Goal: Information Seeking & Learning: Learn about a topic

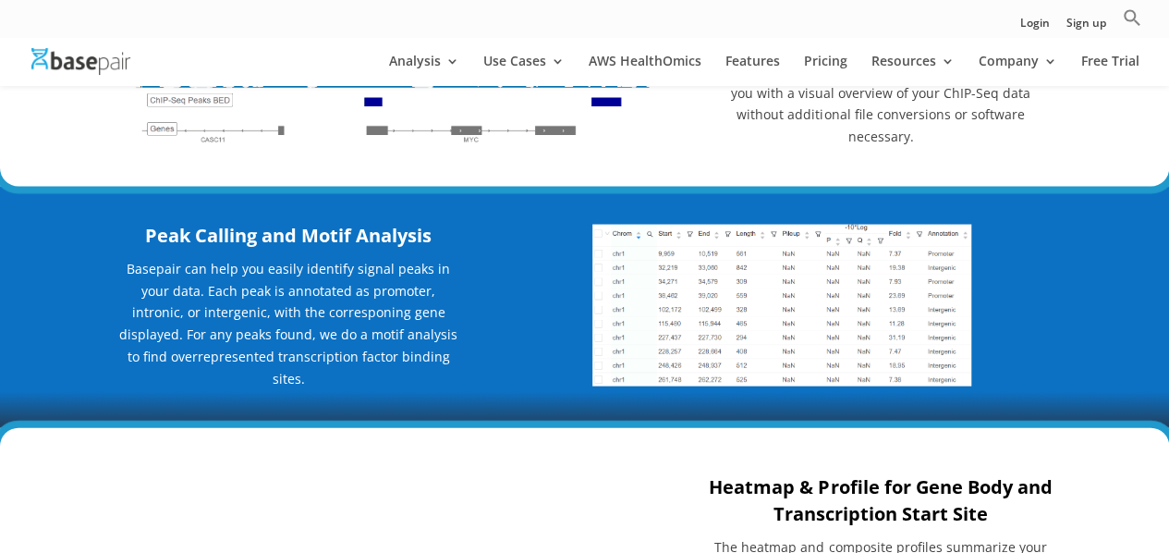
scroll to position [1571, 0]
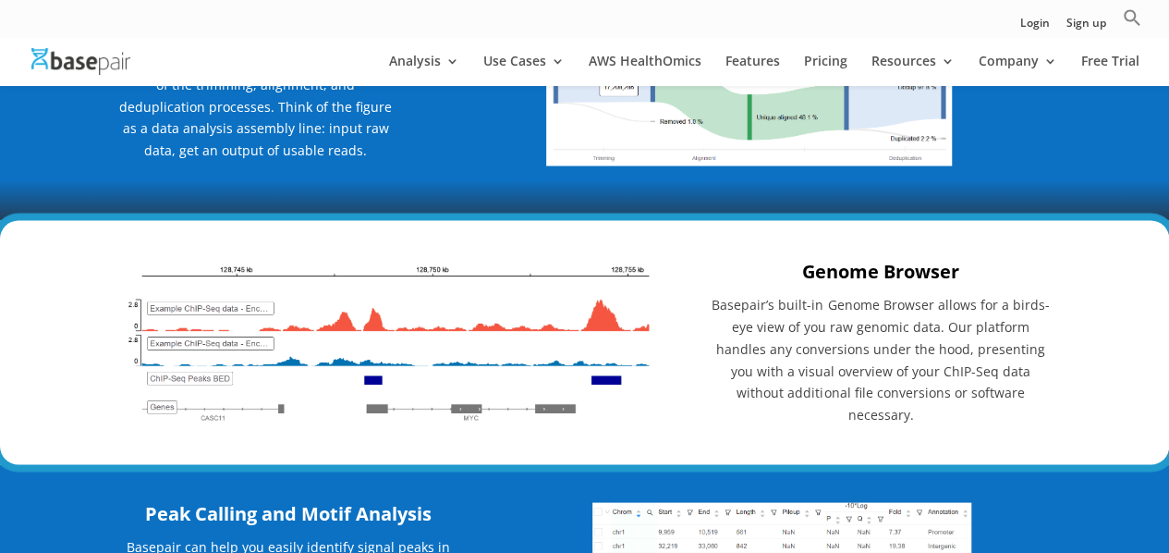
click at [380, 383] on img at bounding box center [387, 340] width 541 height 169
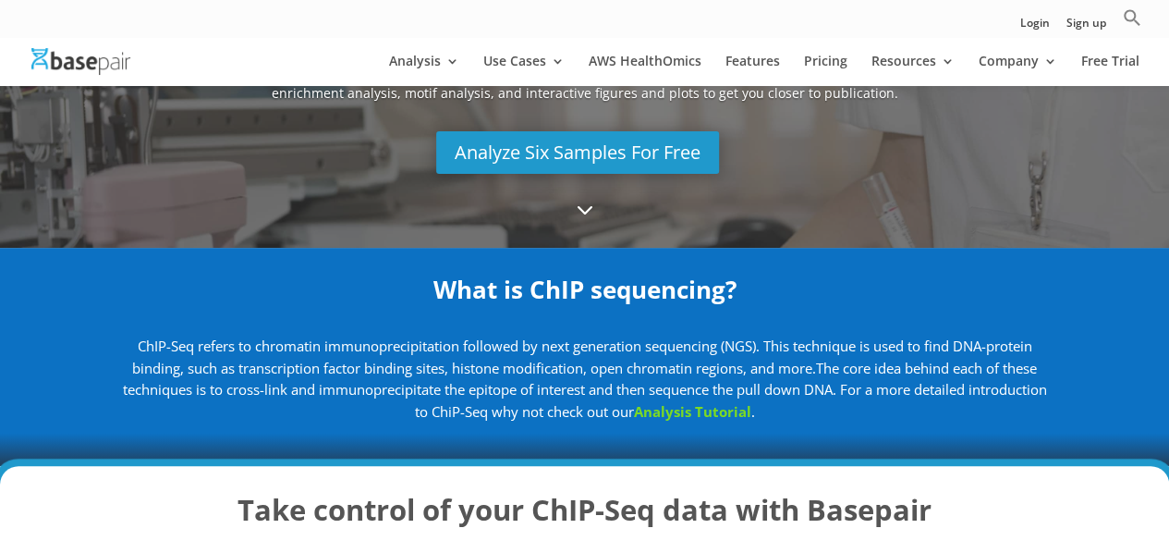
scroll to position [277, 0]
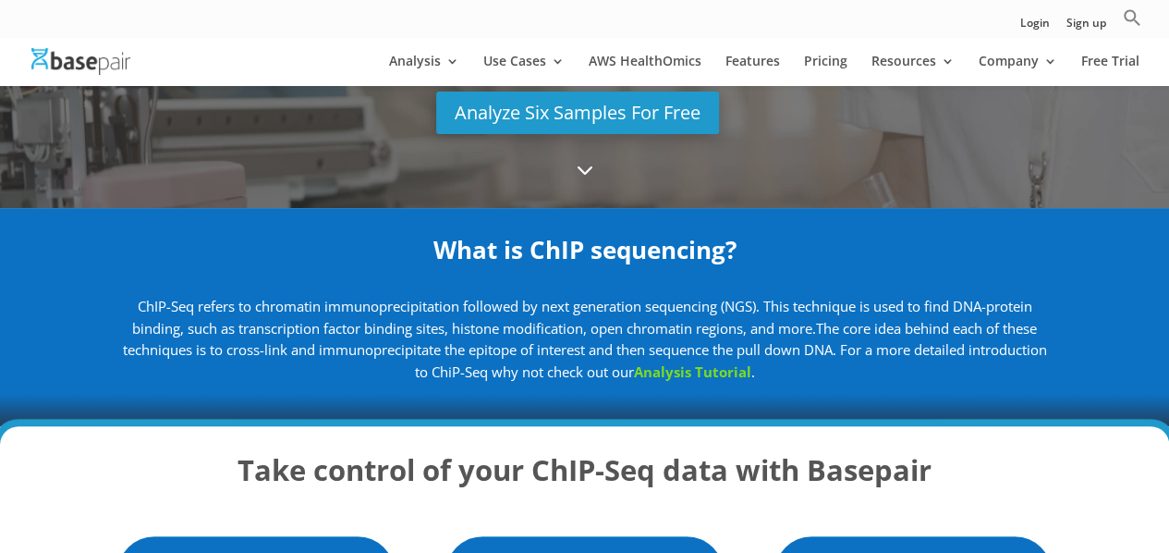
click at [740, 374] on link "Analysis Tutorial" at bounding box center [692, 371] width 117 height 18
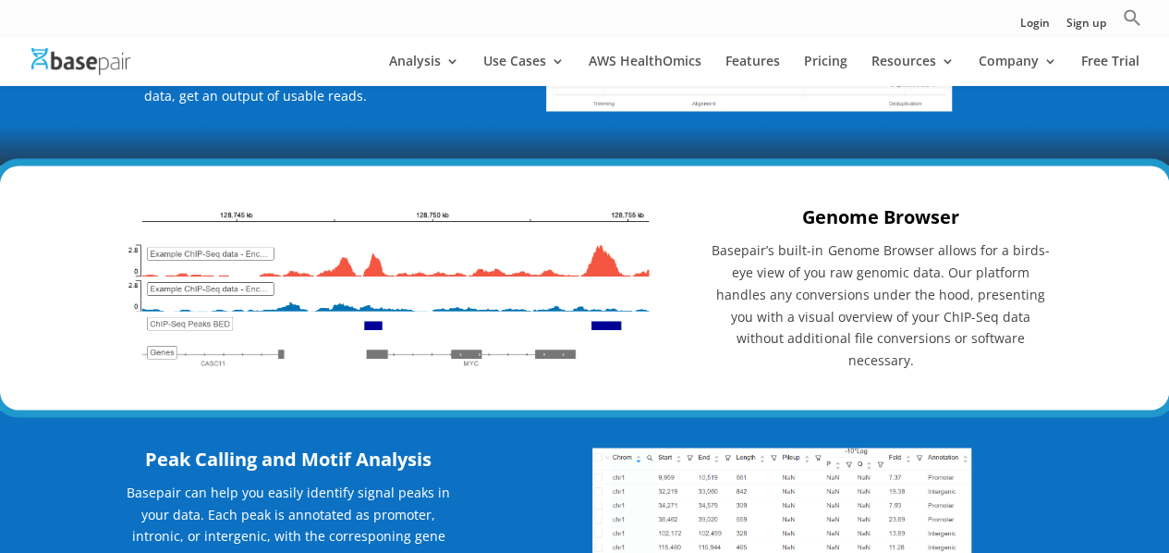
scroll to position [1756, 0]
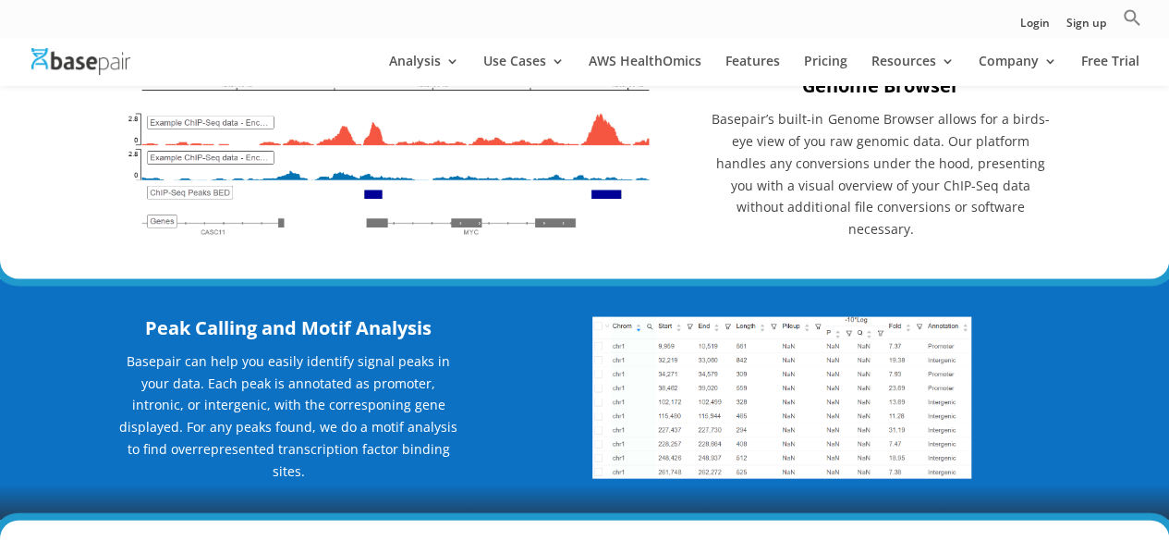
click at [379, 180] on img at bounding box center [387, 155] width 541 height 169
click at [224, 152] on img at bounding box center [387, 155] width 541 height 169
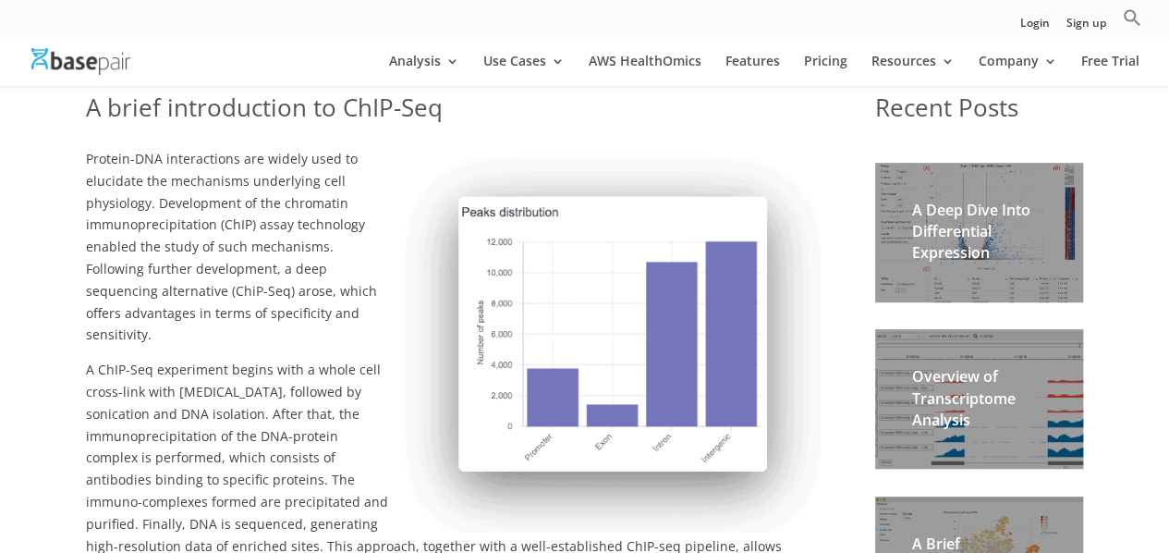
scroll to position [370, 0]
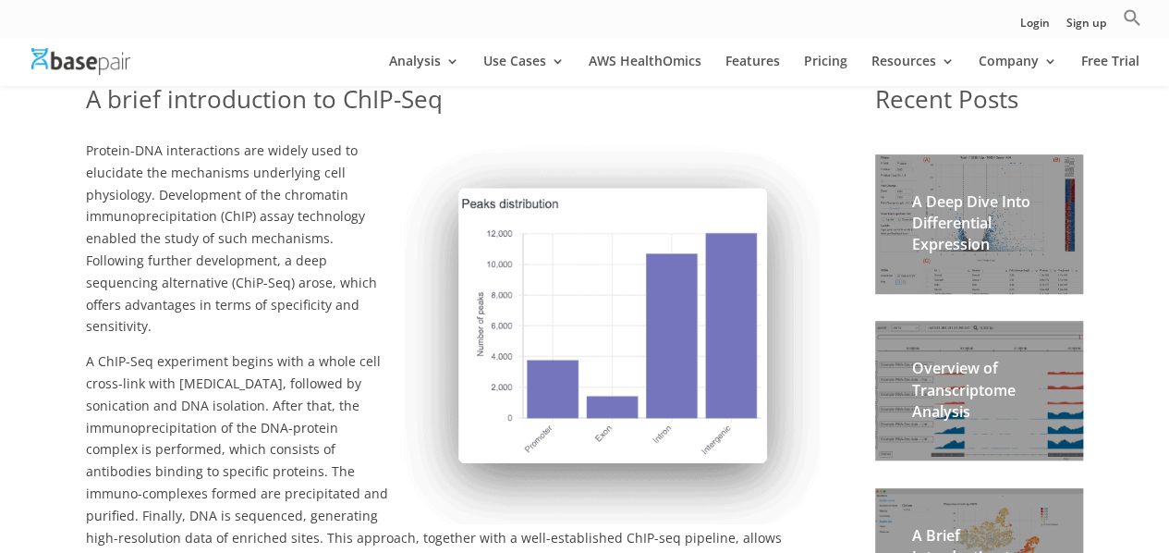
click at [1041, 214] on h2 "A Deep Dive Into Differential Expression" at bounding box center [979, 228] width 134 height 74
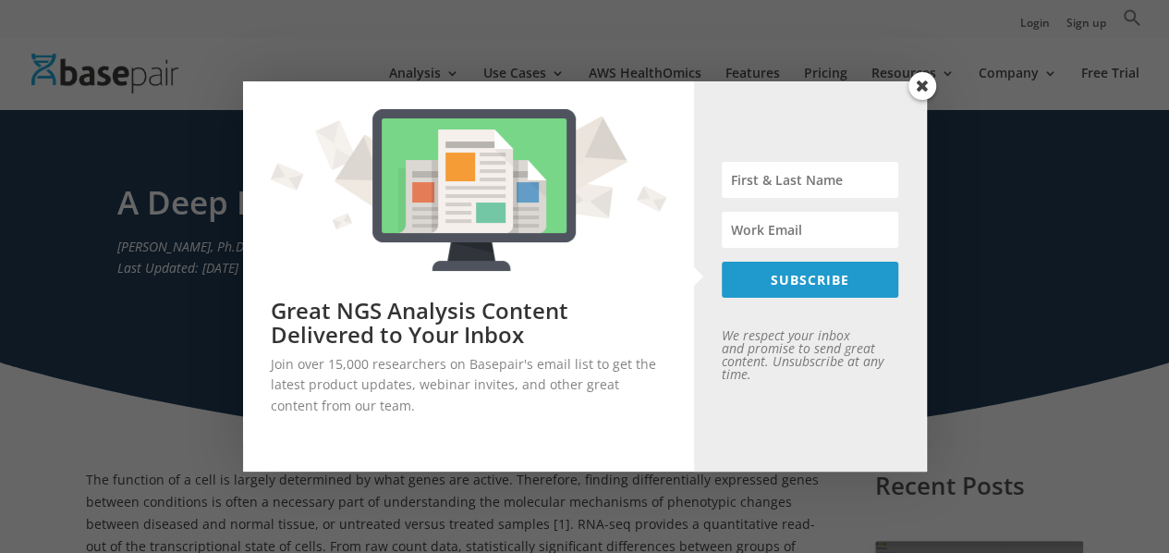
click at [922, 88] on span at bounding box center [922, 86] width 28 height 28
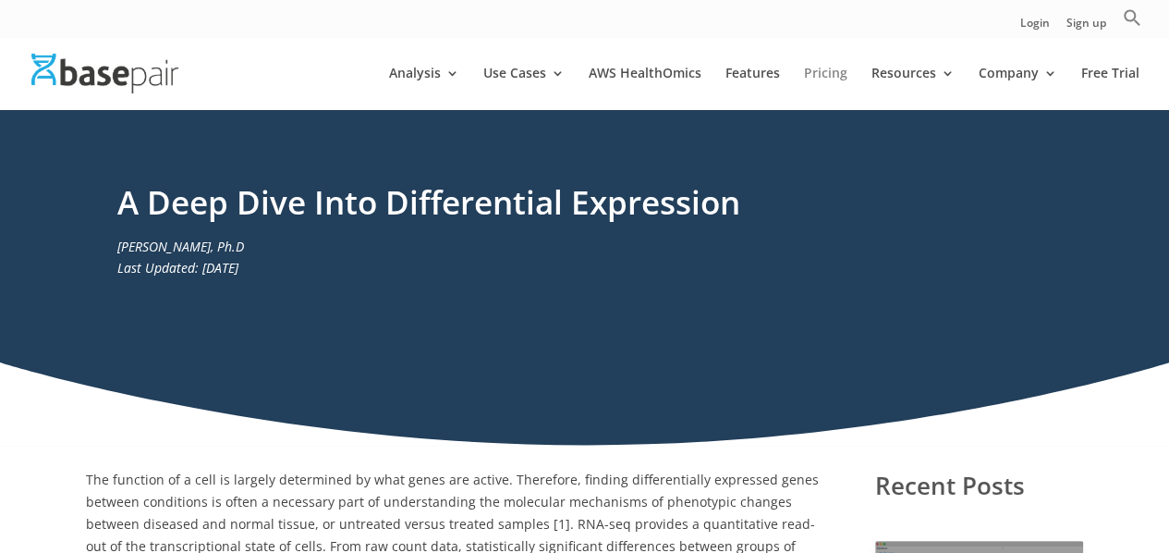
click at [828, 75] on link "Pricing" at bounding box center [825, 88] width 43 height 43
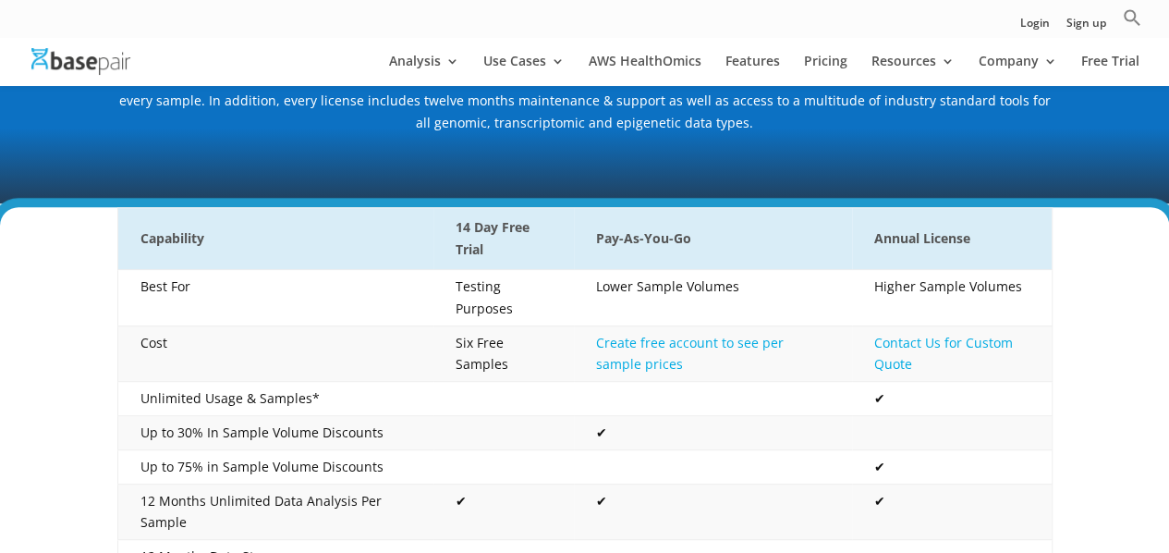
scroll to position [277, 0]
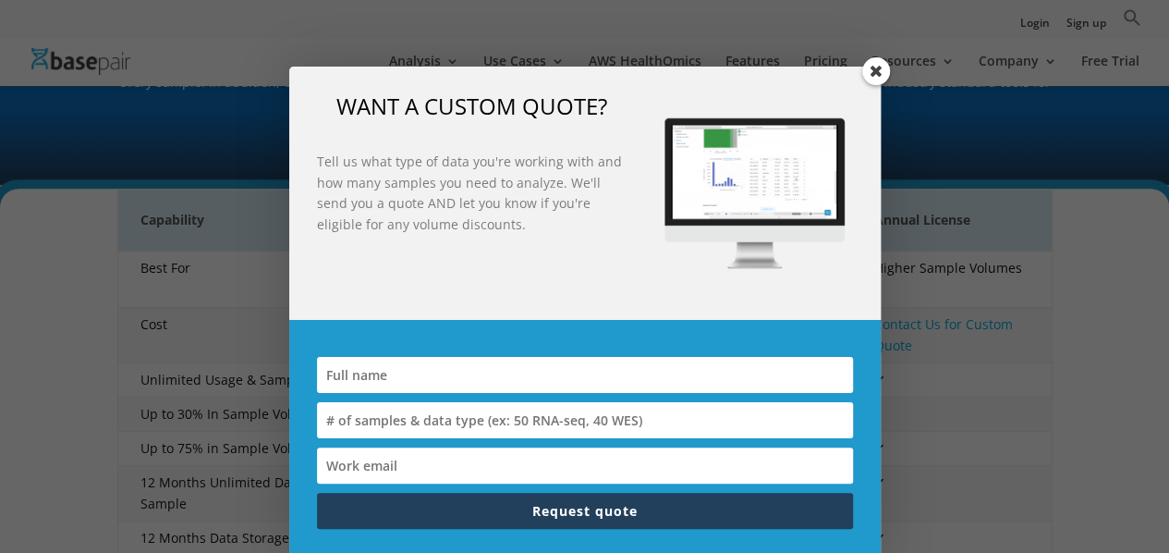
click at [879, 62] on span at bounding box center [876, 71] width 28 height 28
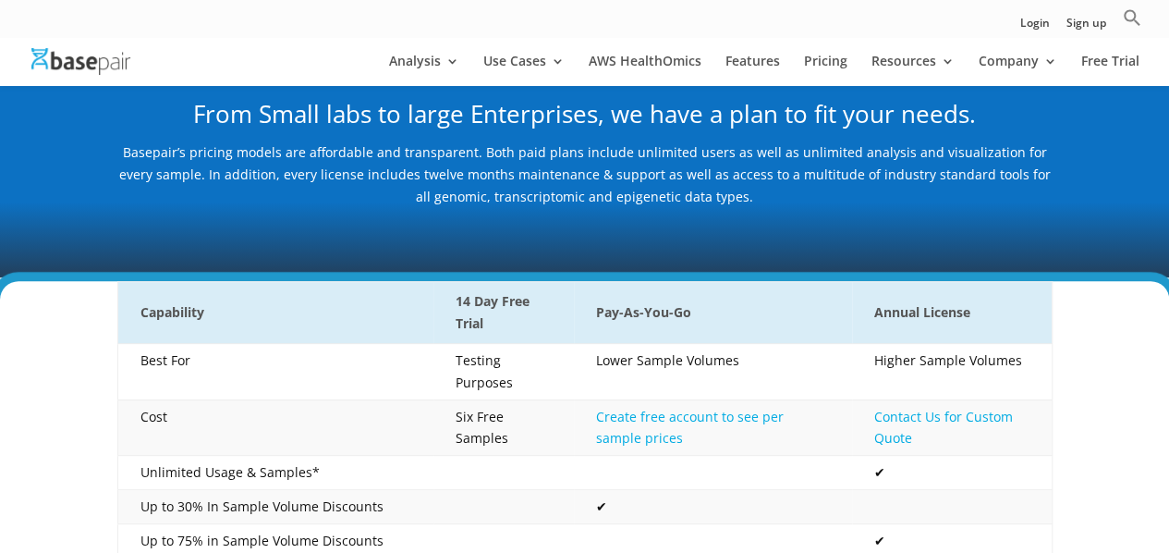
scroll to position [0, 0]
